Goal: Task Accomplishment & Management: Use online tool/utility

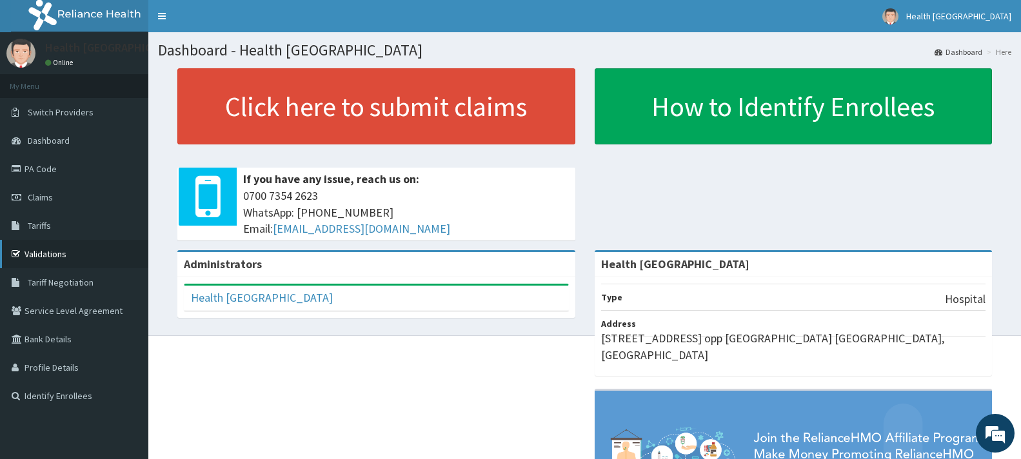
click at [88, 261] on link "Validations" at bounding box center [74, 254] width 148 height 28
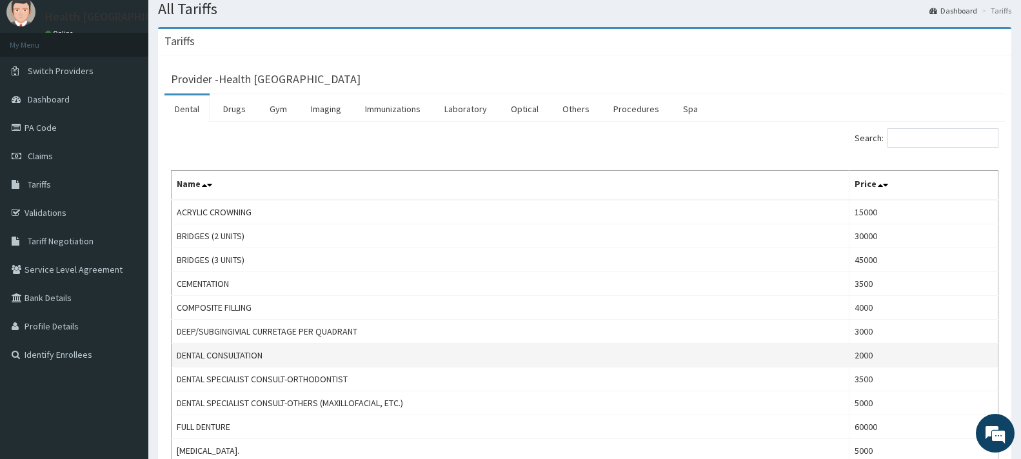
scroll to position [65, 0]
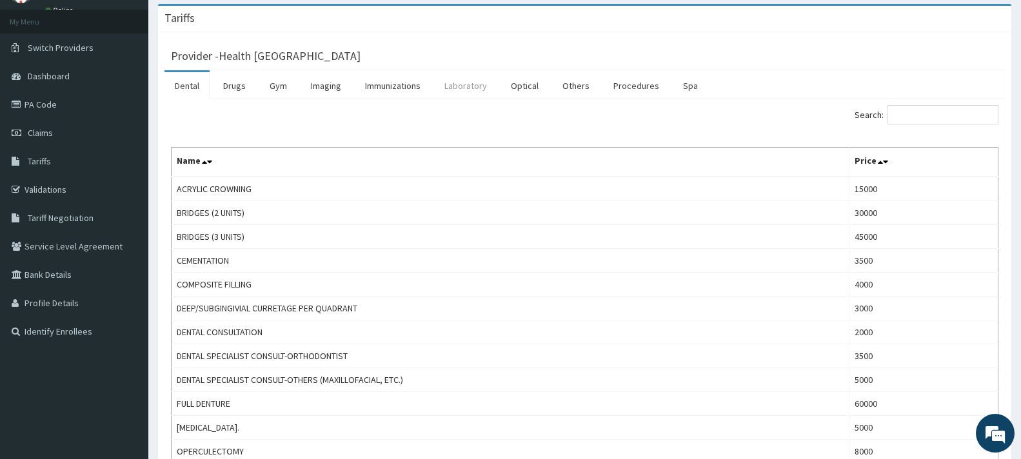
click at [466, 90] on link "Laboratory" at bounding box center [465, 85] width 63 height 27
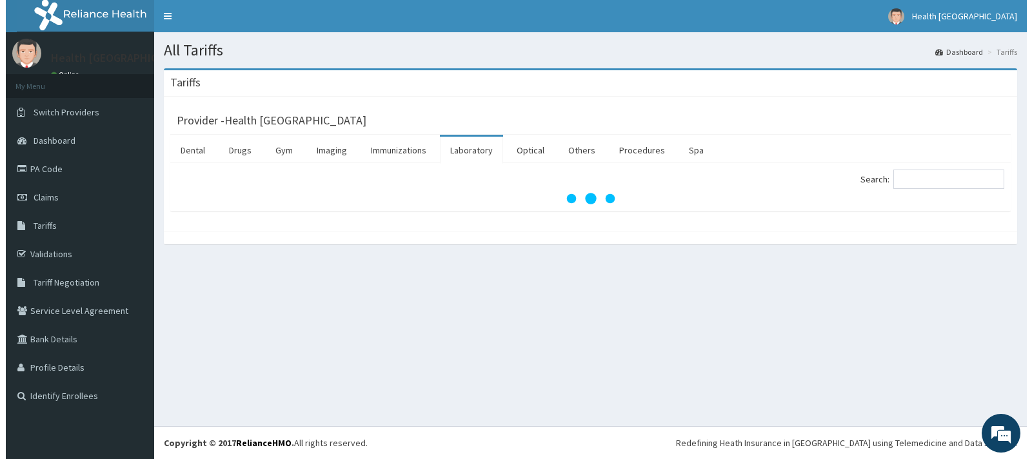
scroll to position [0, 0]
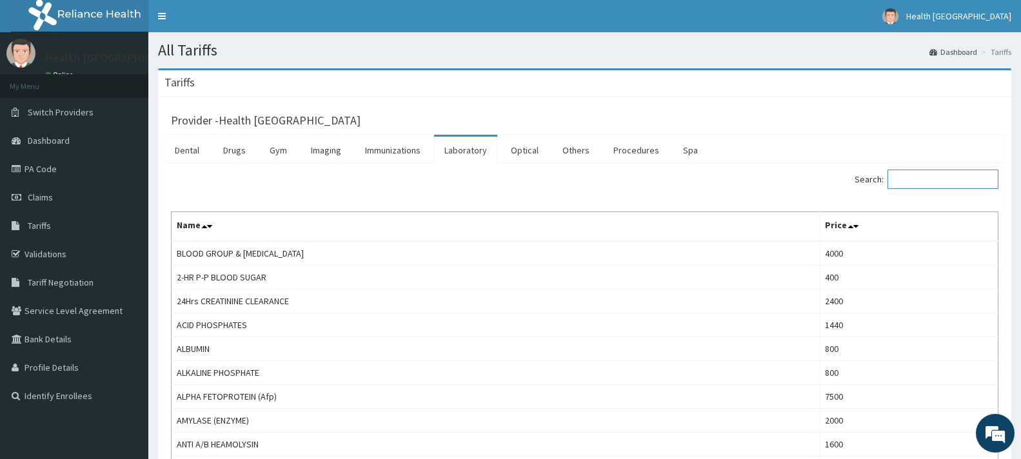
click at [968, 185] on input "Search:" at bounding box center [943, 179] width 111 height 19
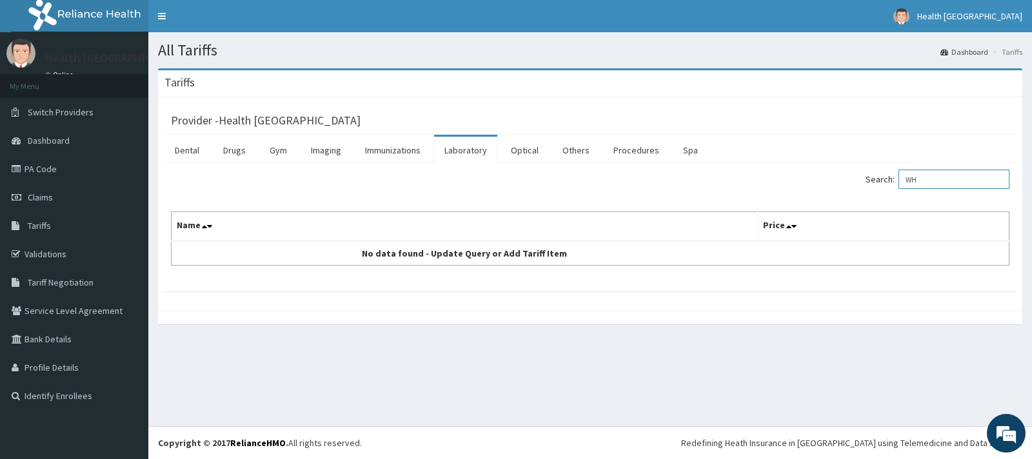
type input "W"
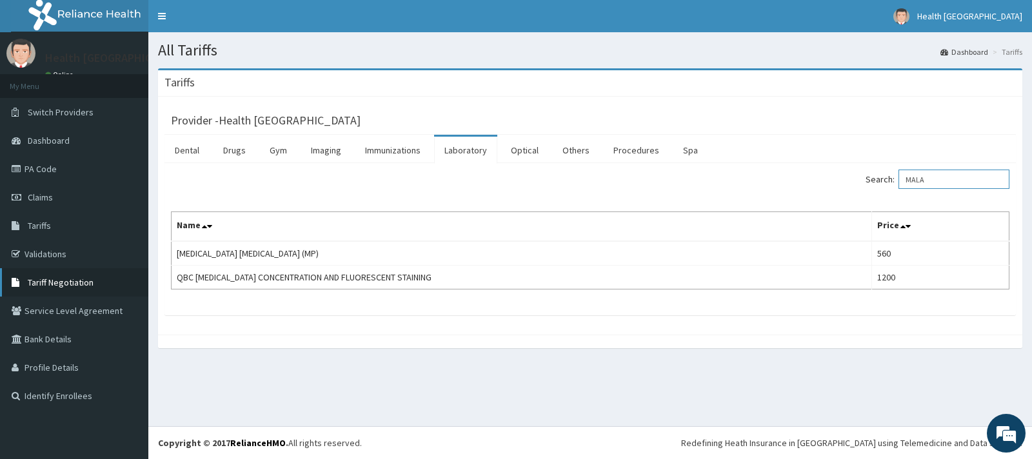
type input "MALA"
click at [88, 286] on span "Tariff Negotiation" at bounding box center [61, 283] width 66 height 12
